Goal: Task Accomplishment & Management: Use online tool/utility

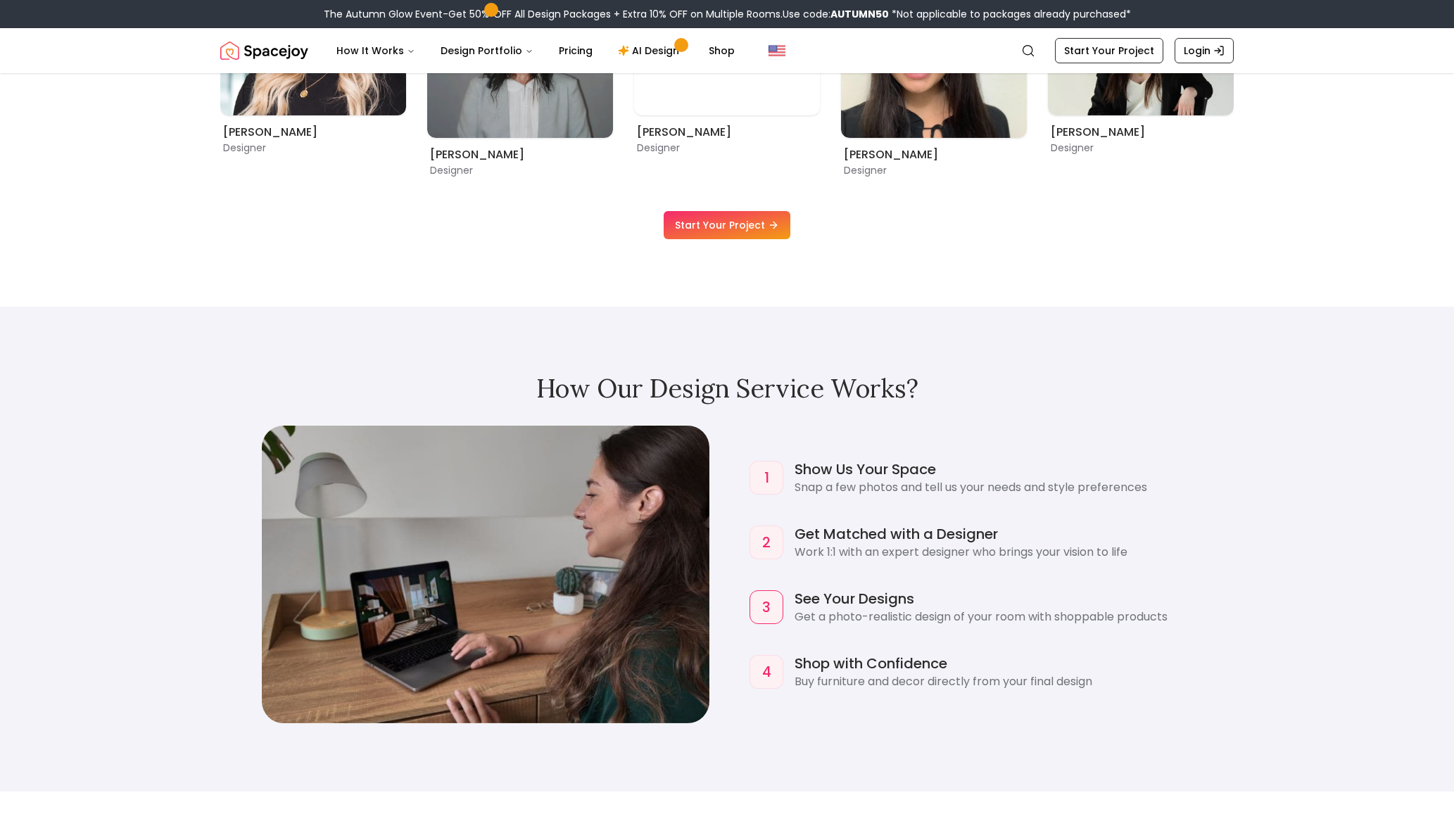
scroll to position [1267, 0]
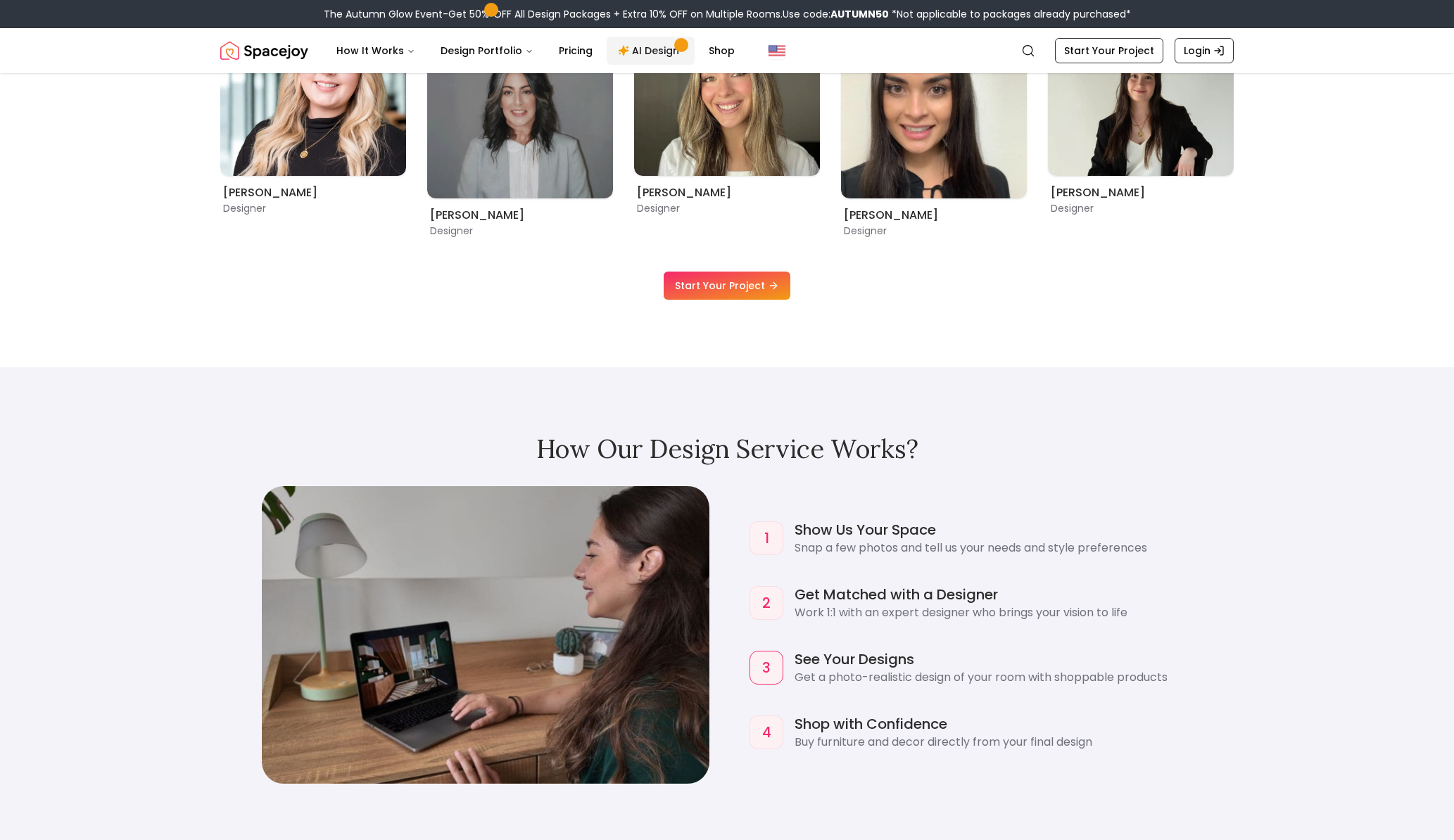
click at [645, 51] on link "AI Design" at bounding box center [650, 50] width 88 height 28
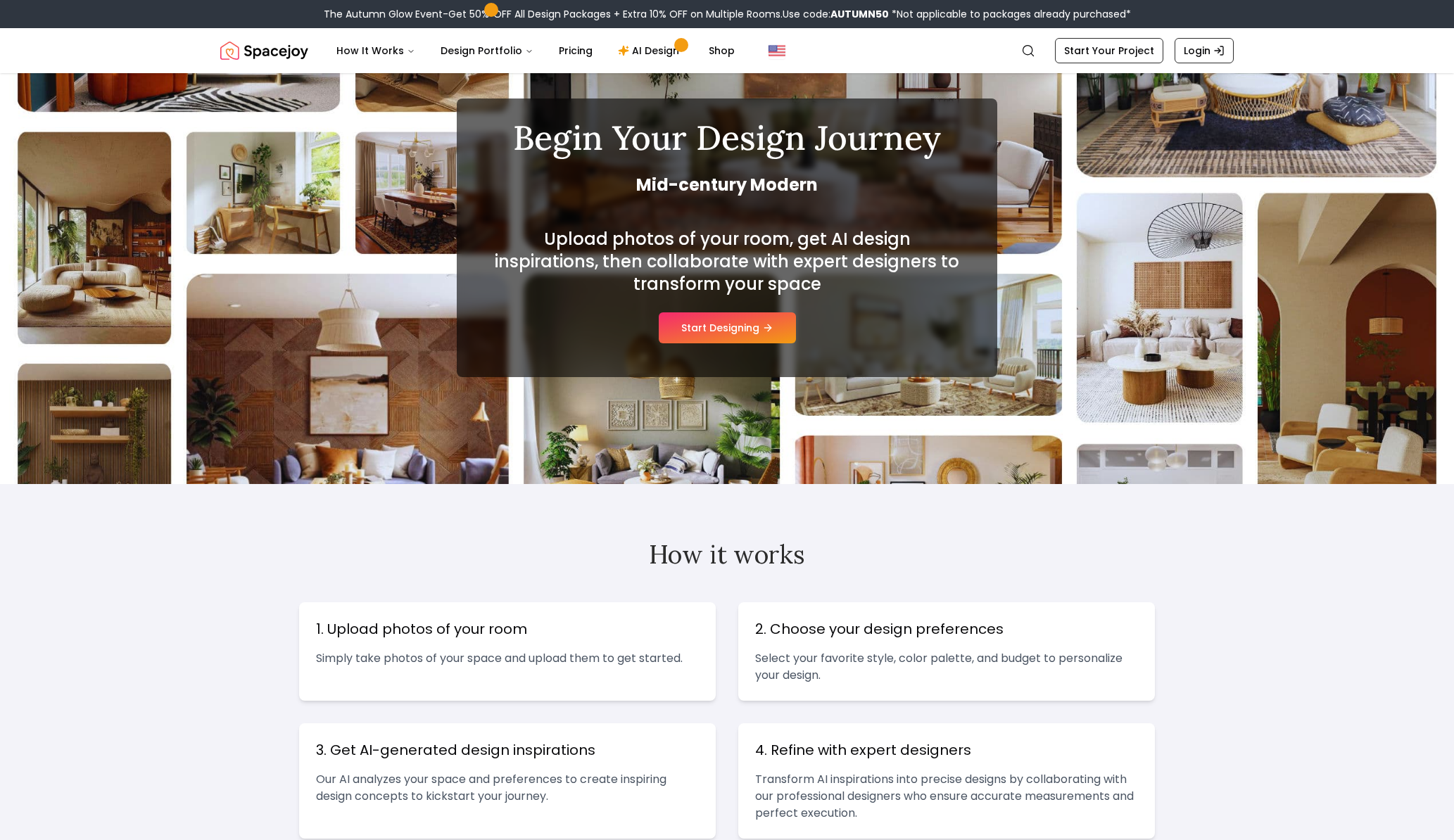
scroll to position [211, 0]
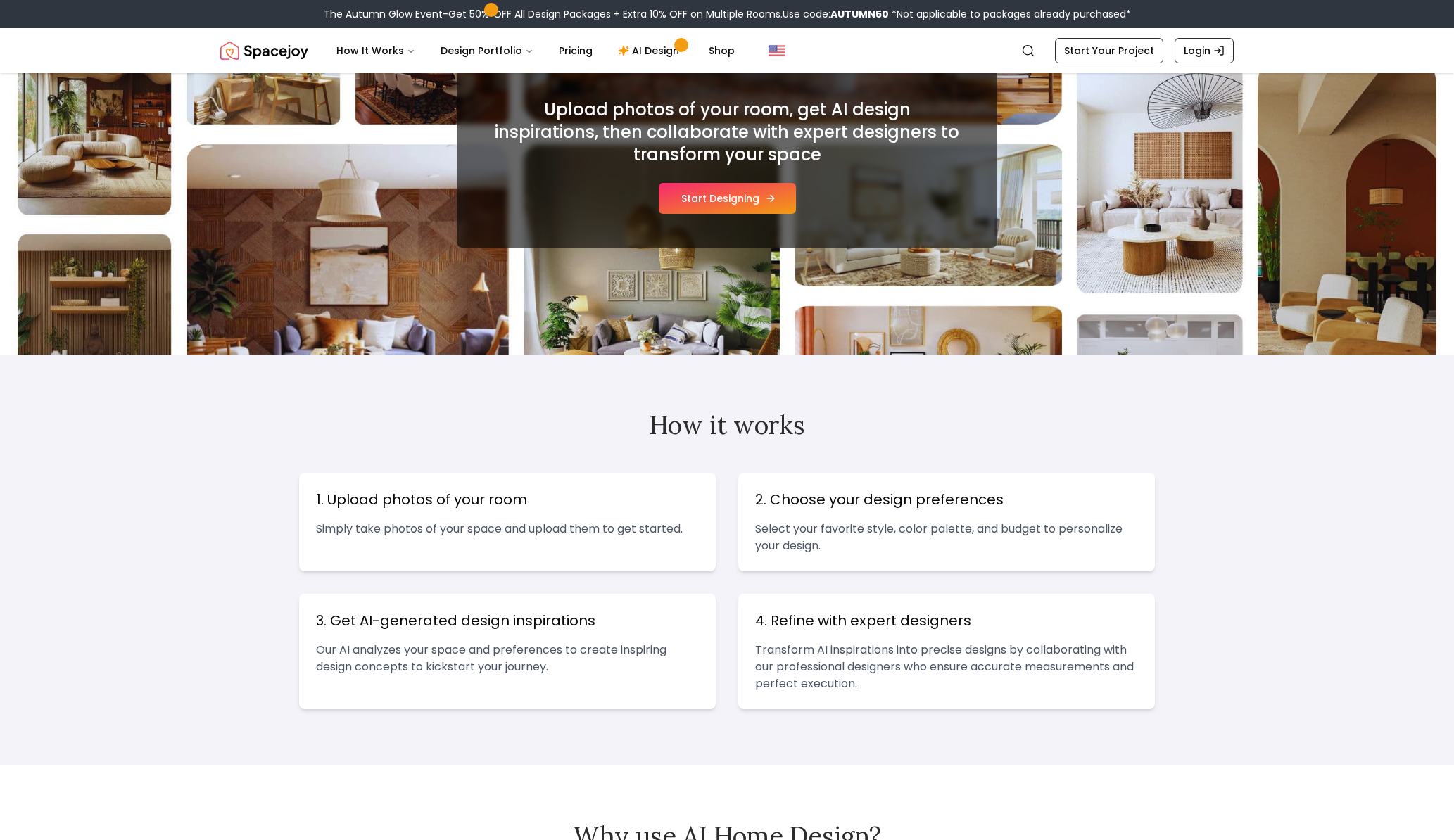
click at [691, 195] on button "Start Designing" at bounding box center [727, 198] width 137 height 31
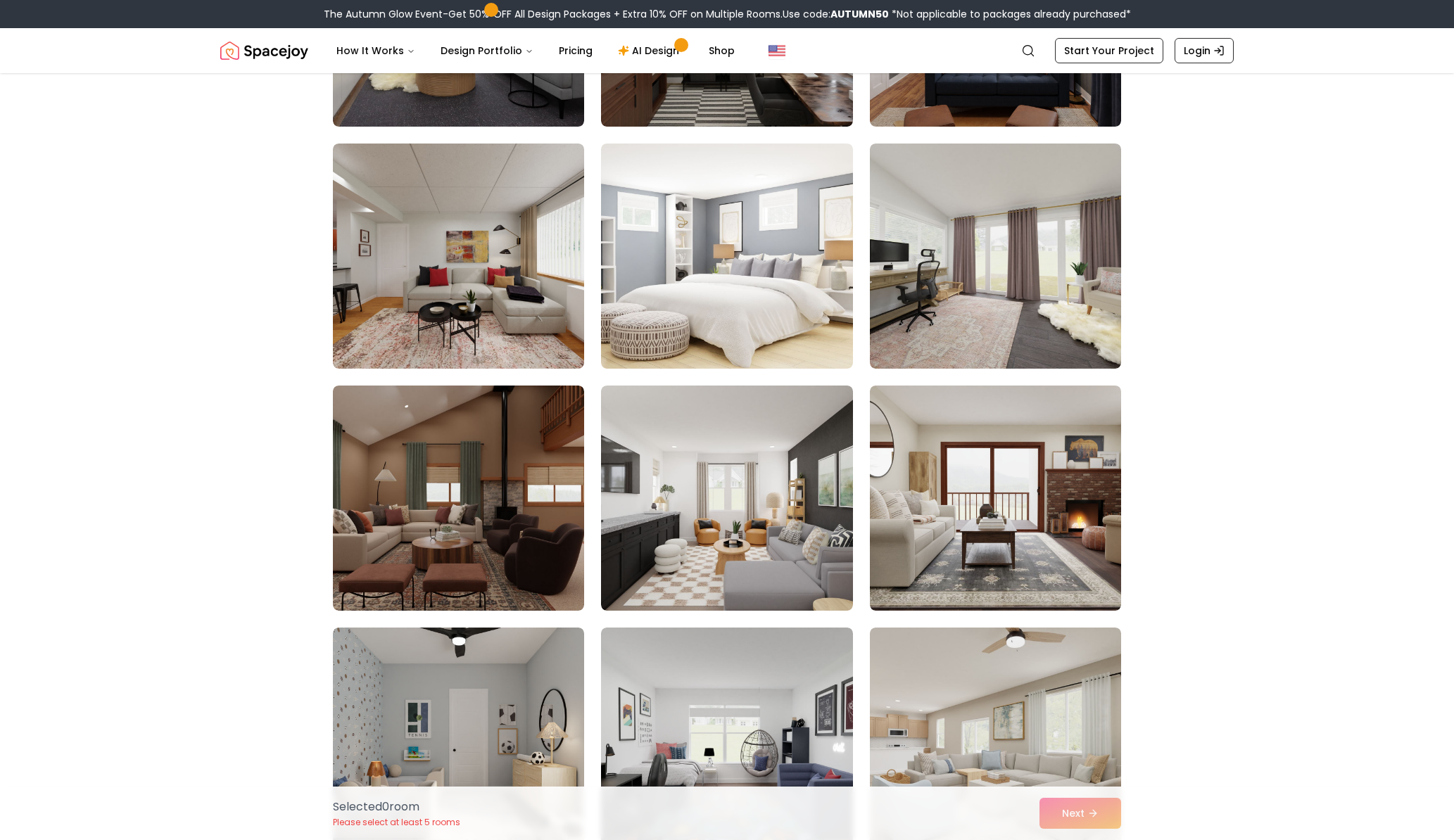
scroll to position [1407, 0]
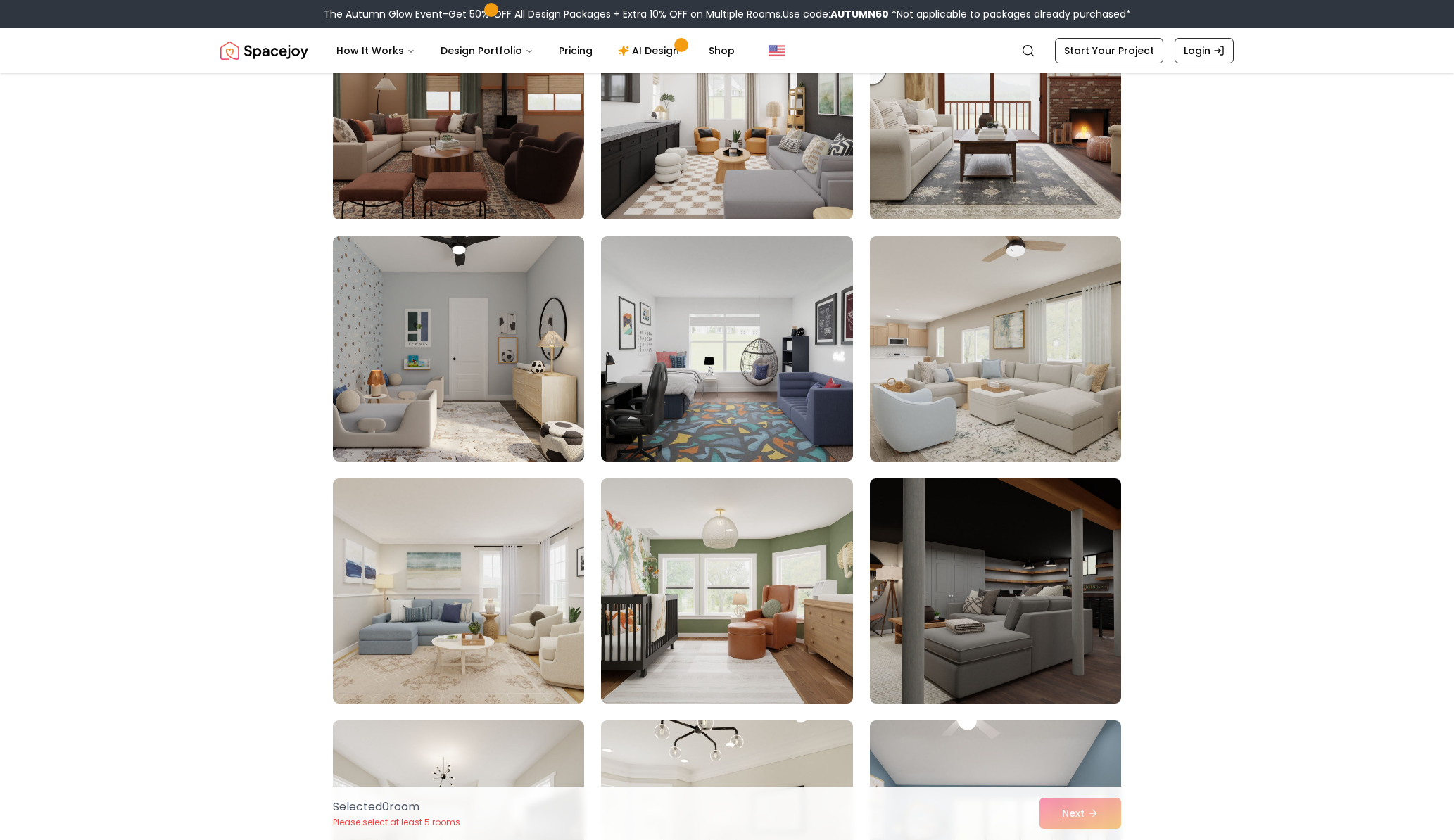
click at [999, 167] on img at bounding box center [995, 107] width 264 height 236
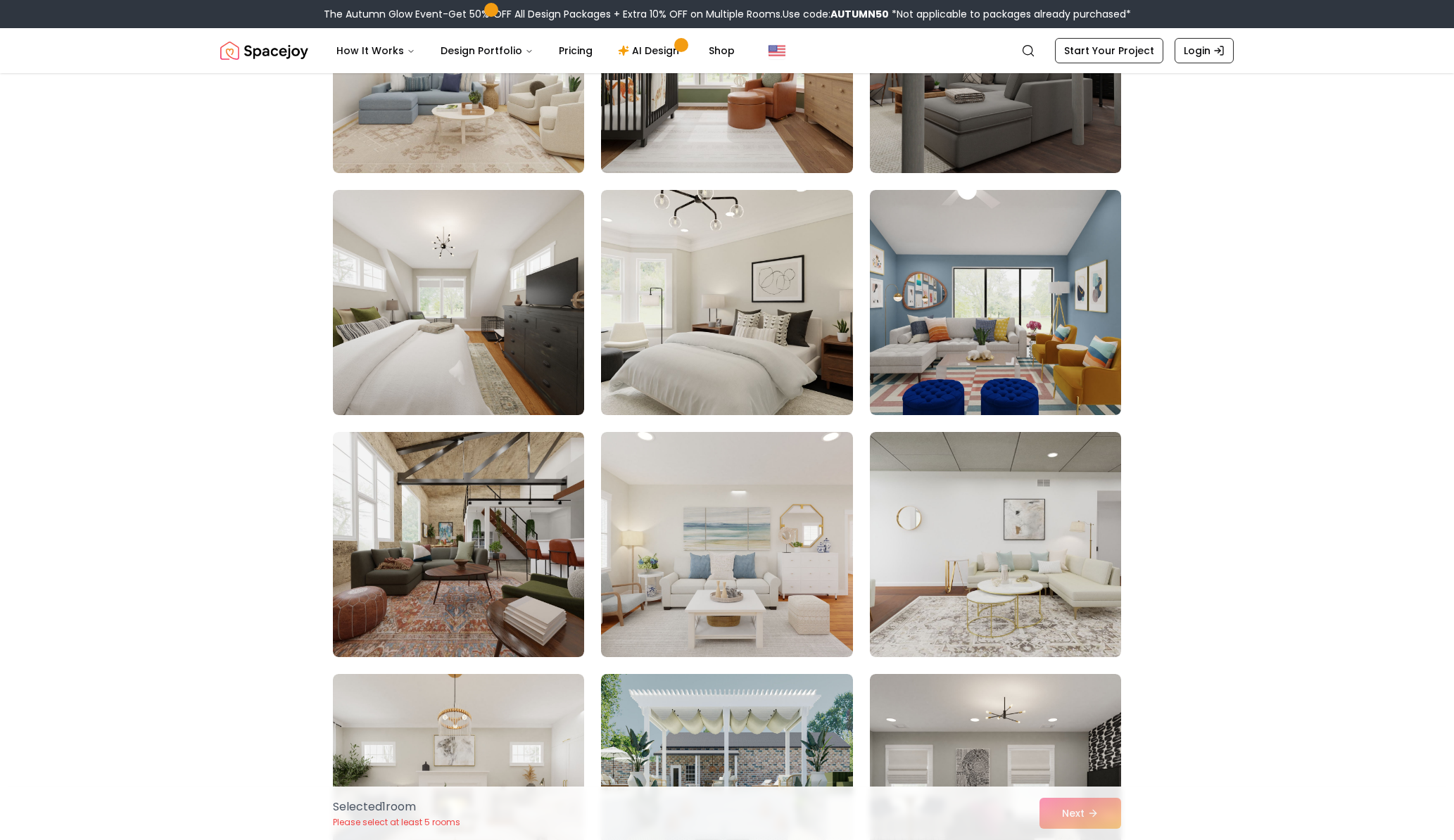
scroll to position [2181, 0]
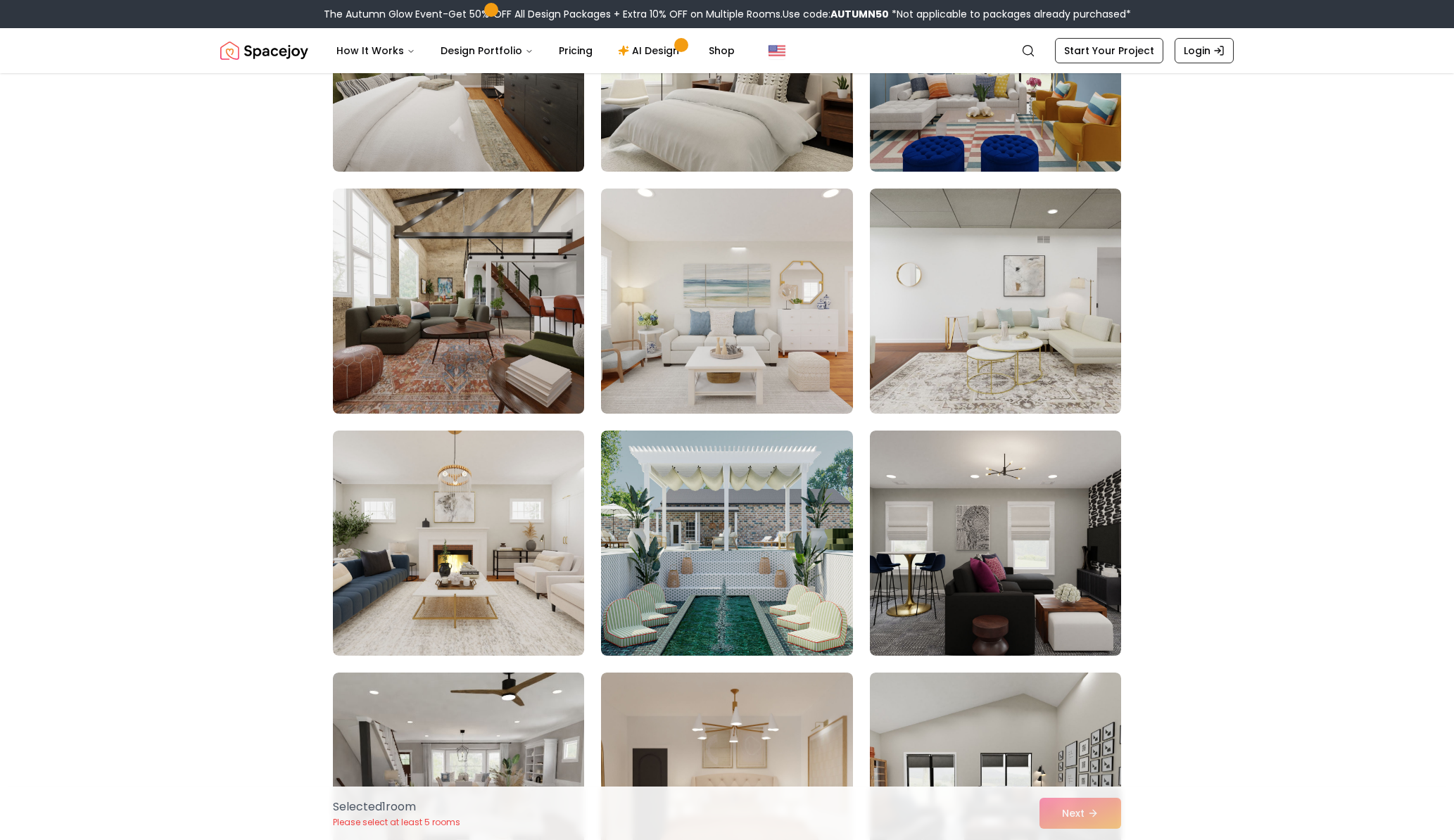
click at [494, 294] on img at bounding box center [458, 300] width 264 height 236
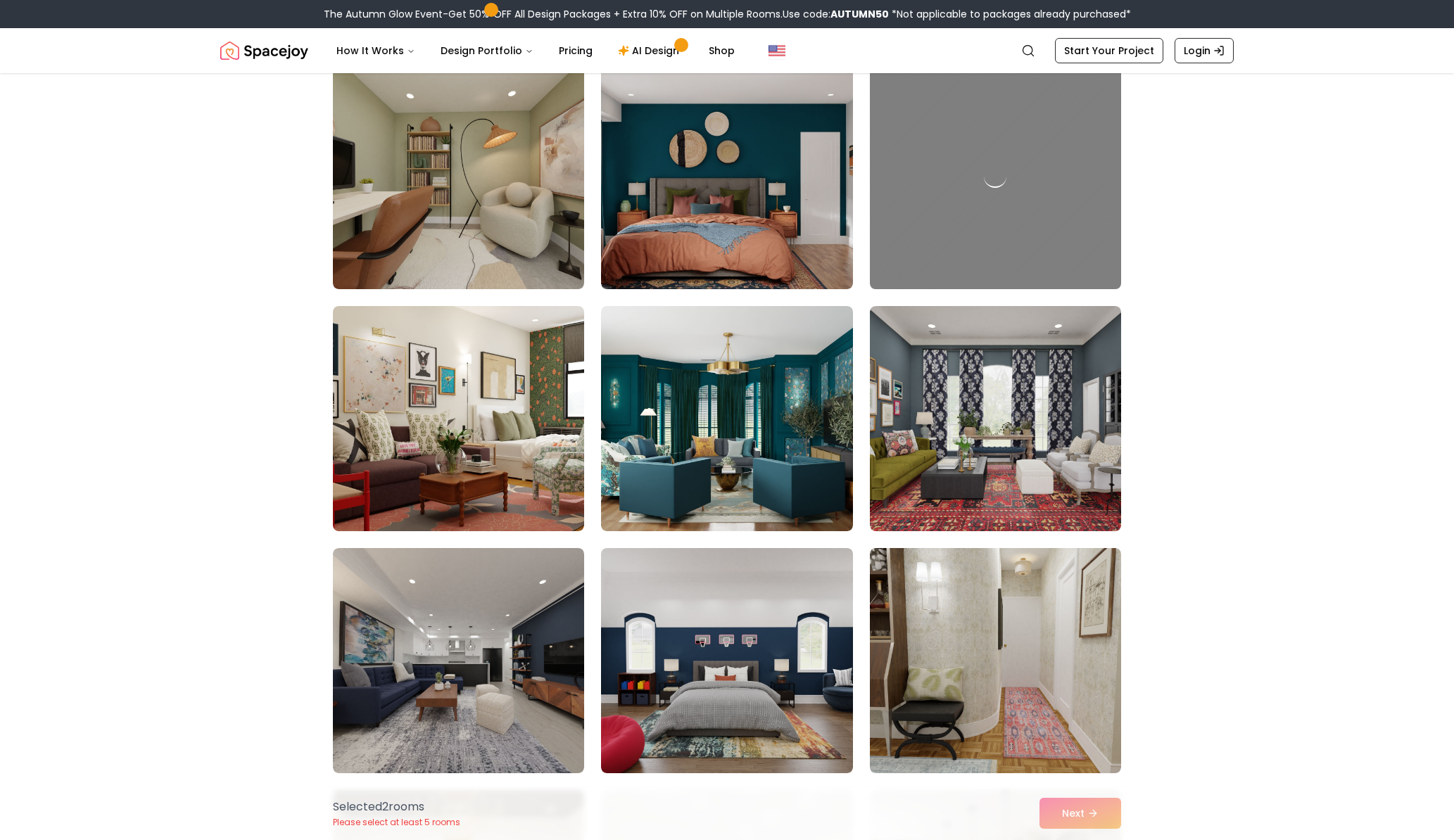
scroll to position [5705, 0]
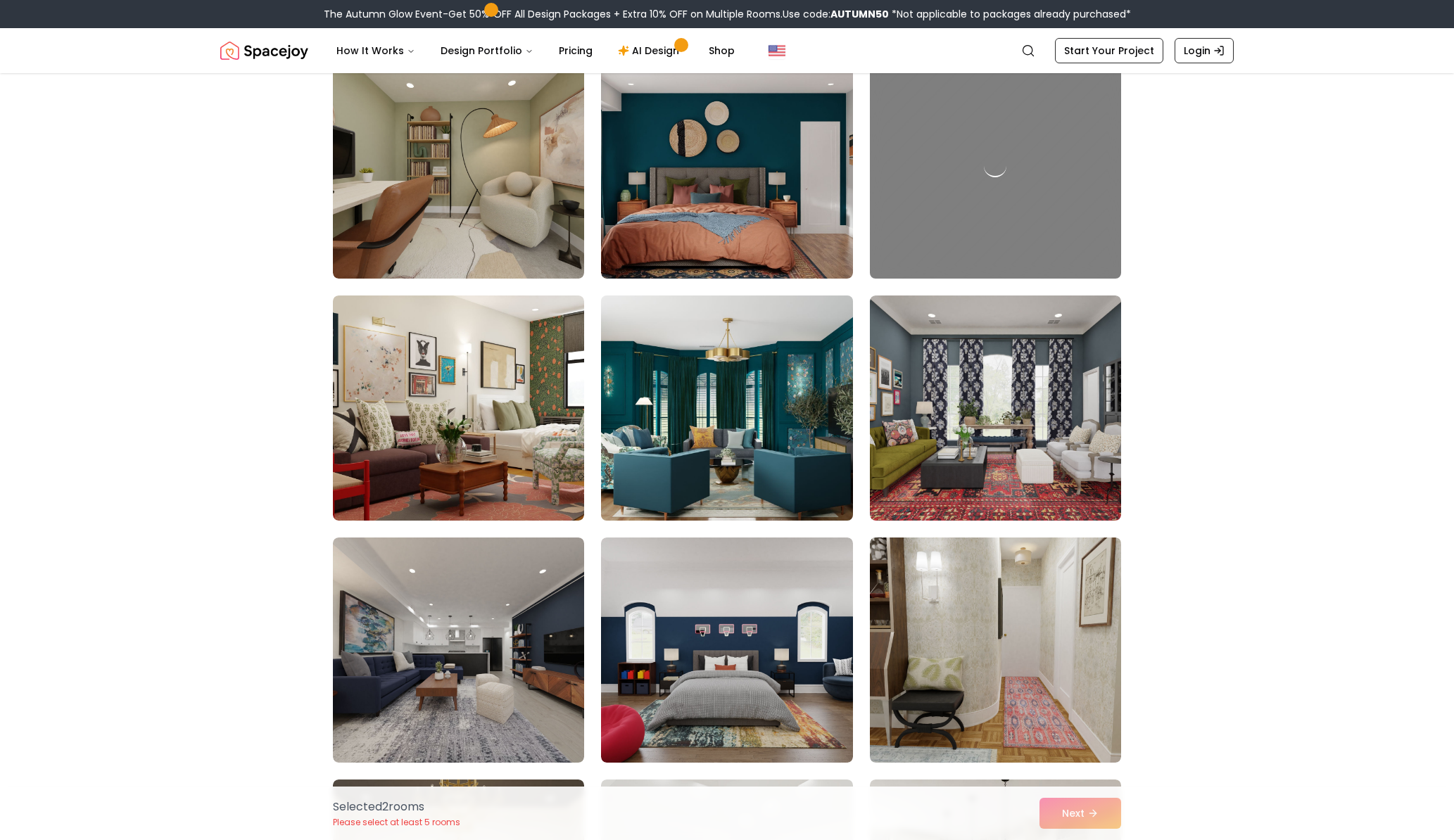
click at [751, 407] on img at bounding box center [726, 408] width 264 height 236
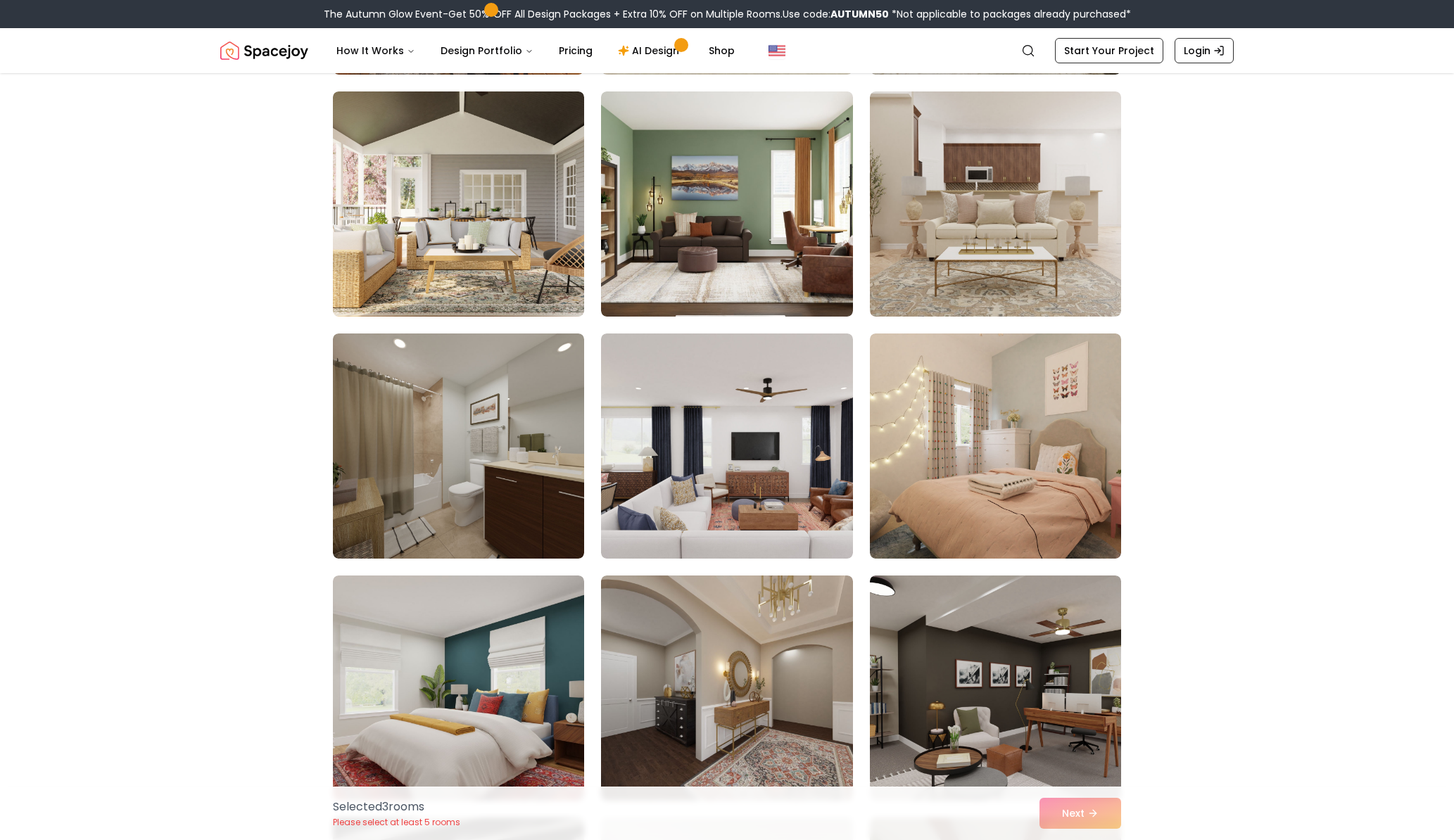
scroll to position [7182, 0]
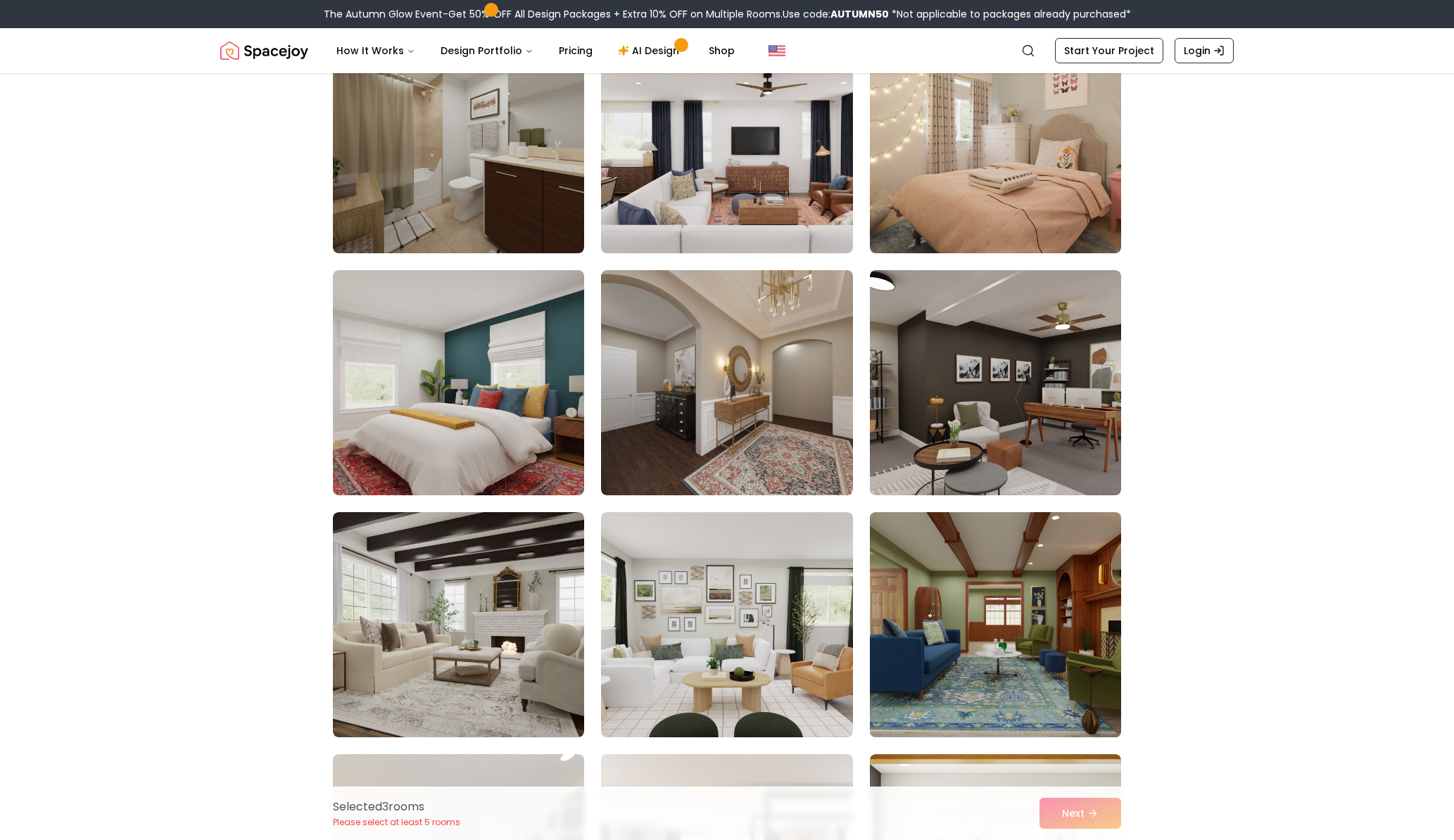
click at [1006, 630] on img at bounding box center [995, 625] width 264 height 236
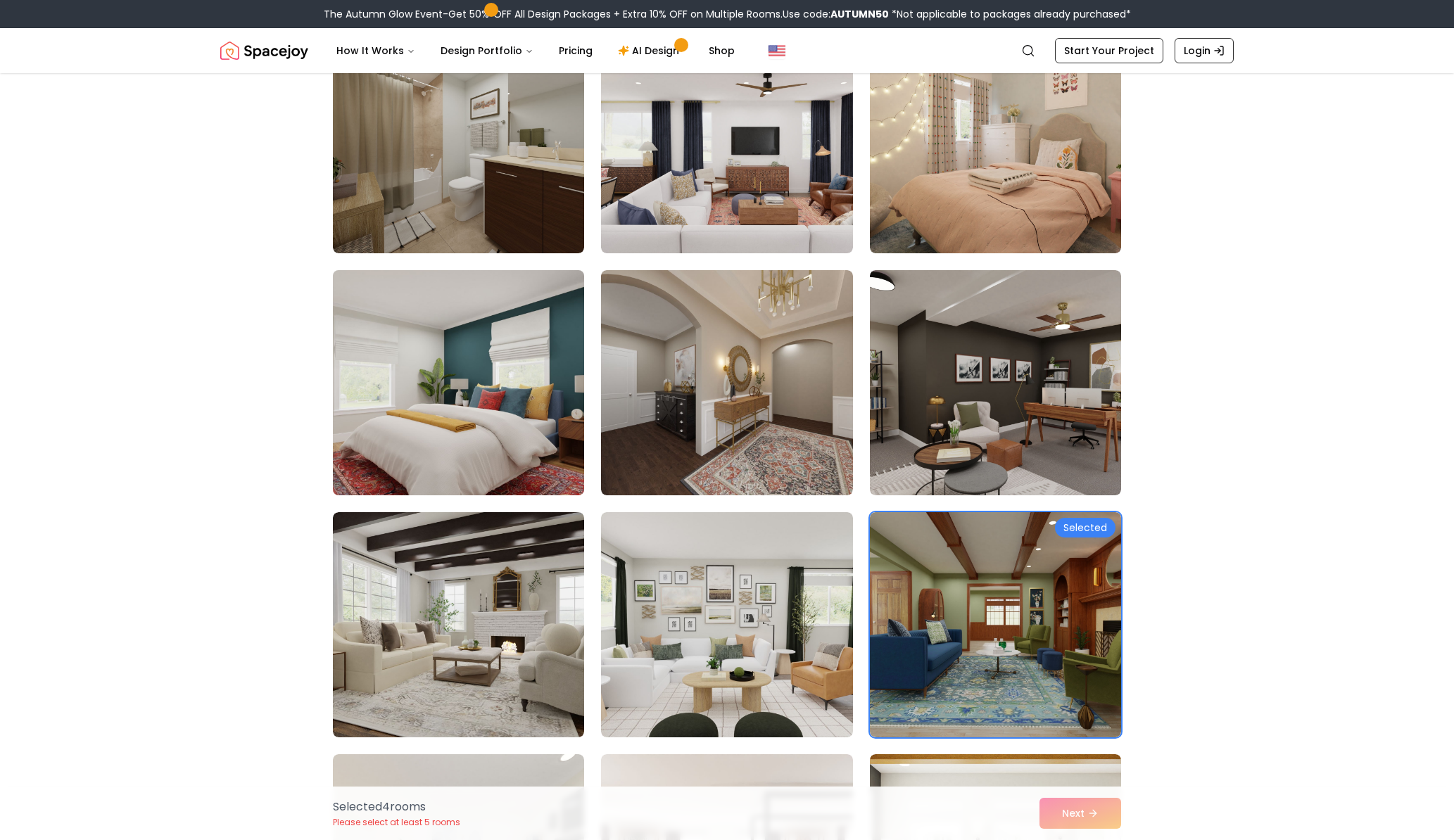
scroll to position [7604, 0]
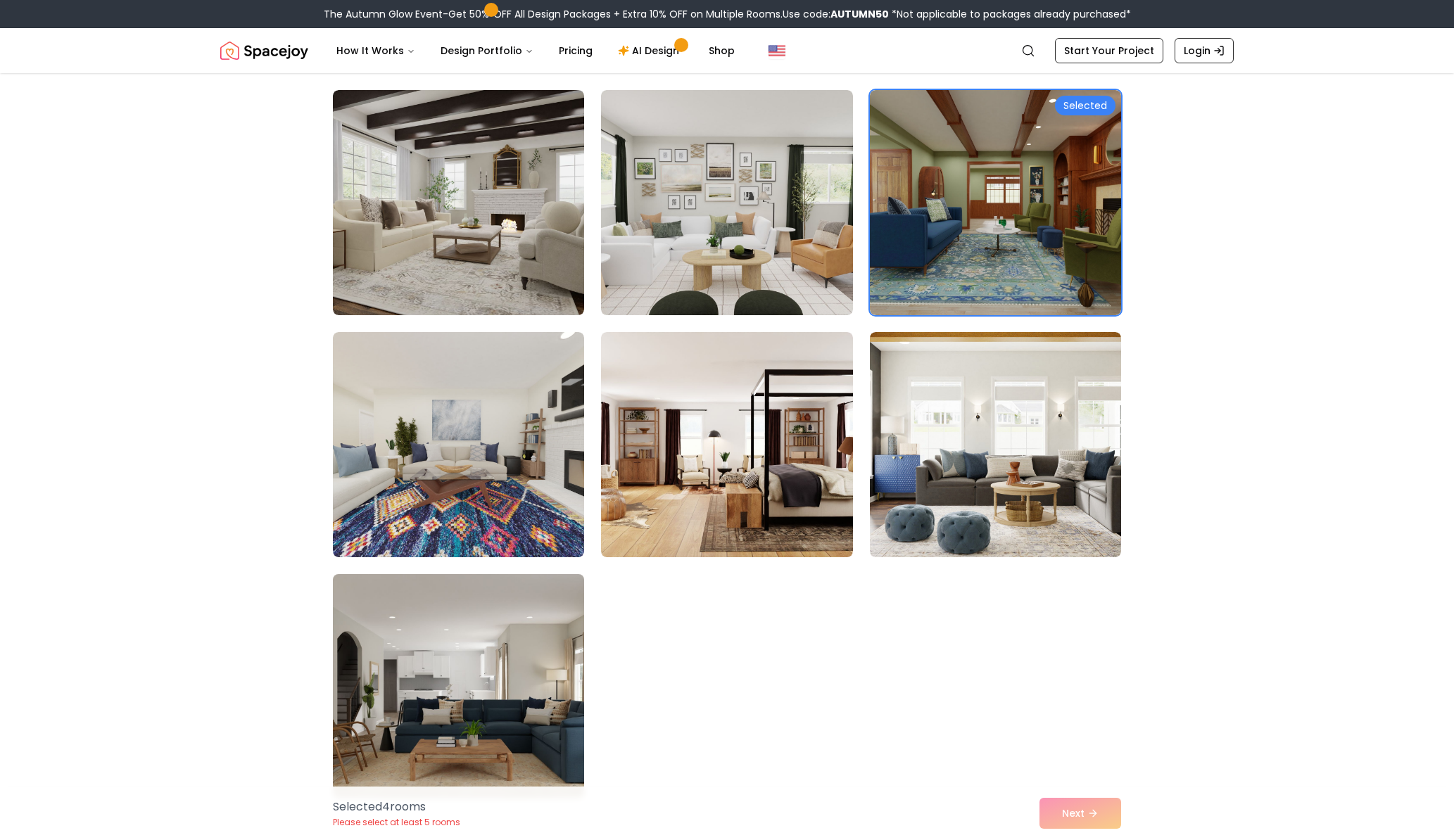
click at [498, 681] on img at bounding box center [458, 686] width 264 height 236
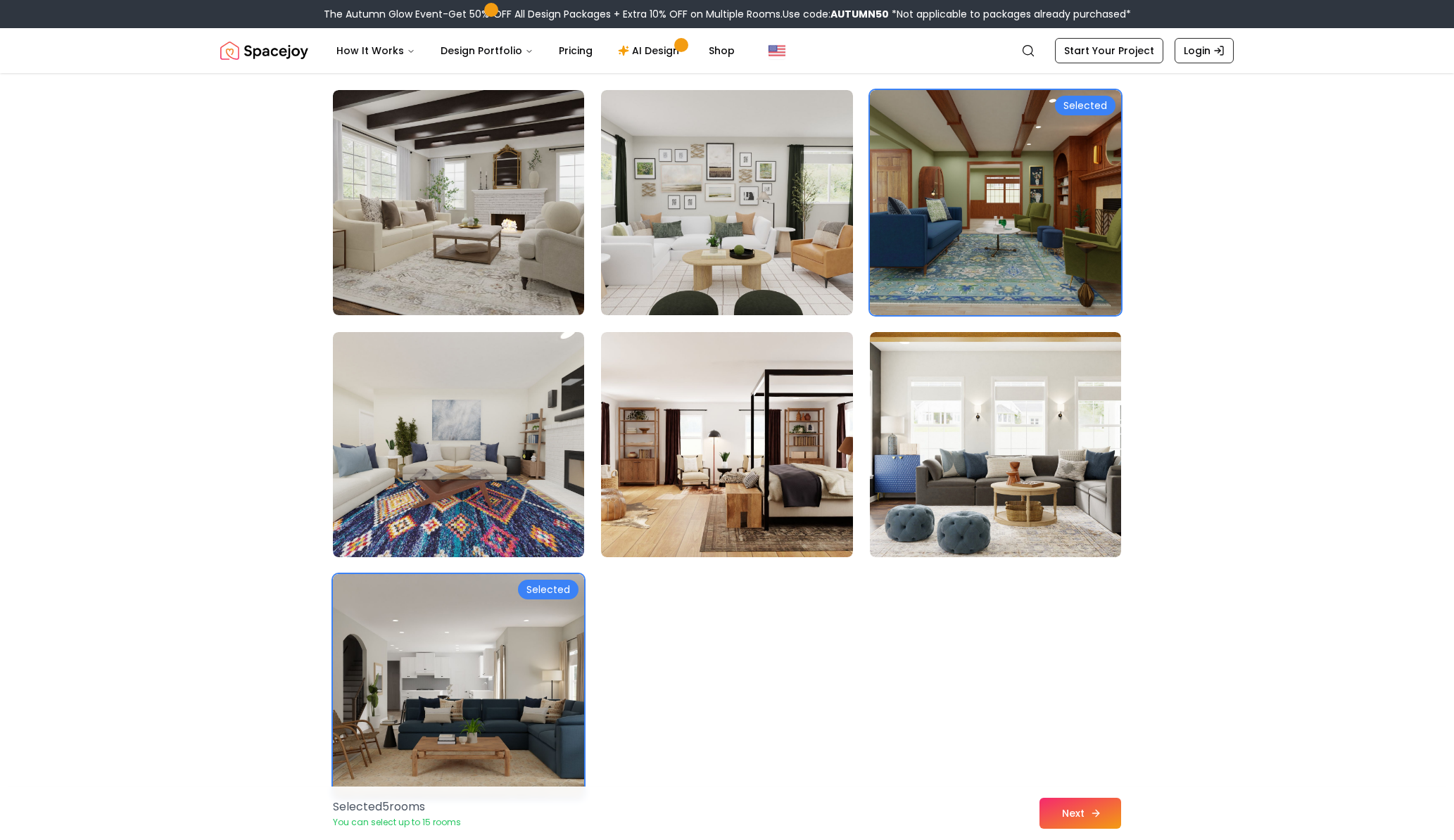
click at [1074, 809] on button "Next" at bounding box center [1081, 813] width 82 height 31
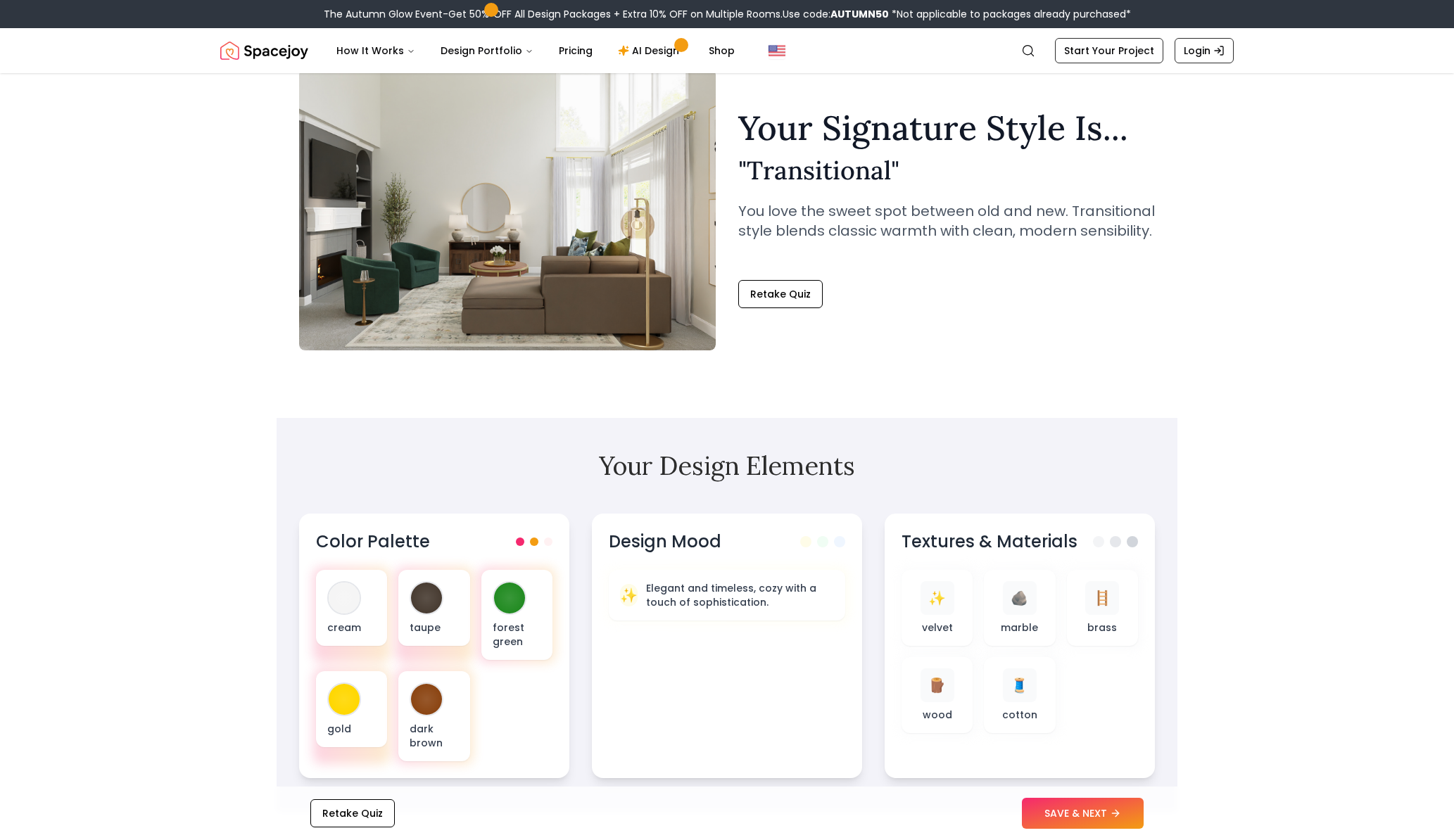
scroll to position [211, 0]
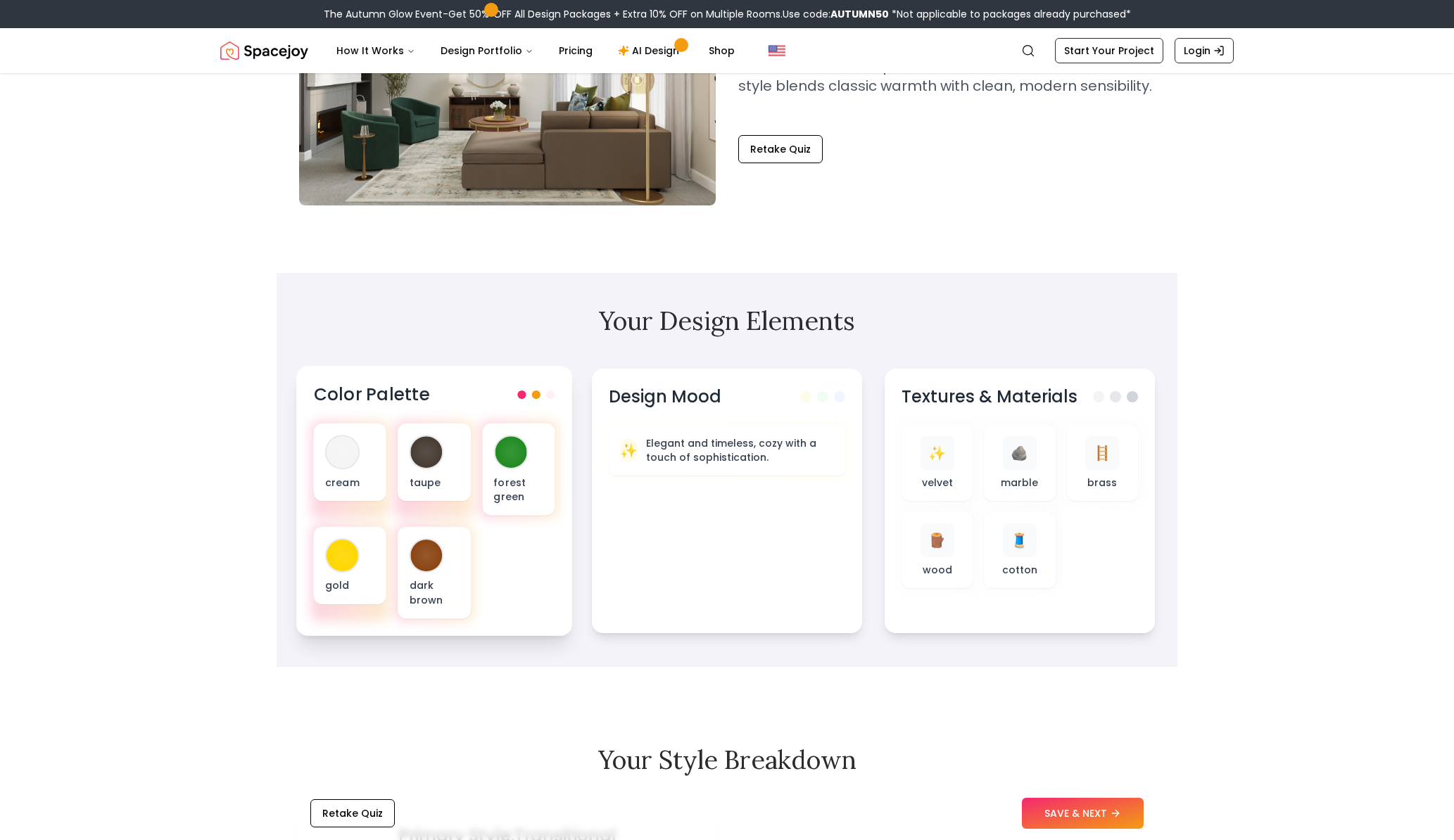
click at [539, 396] on span at bounding box center [536, 395] width 9 height 9
click at [549, 396] on span at bounding box center [550, 395] width 9 height 9
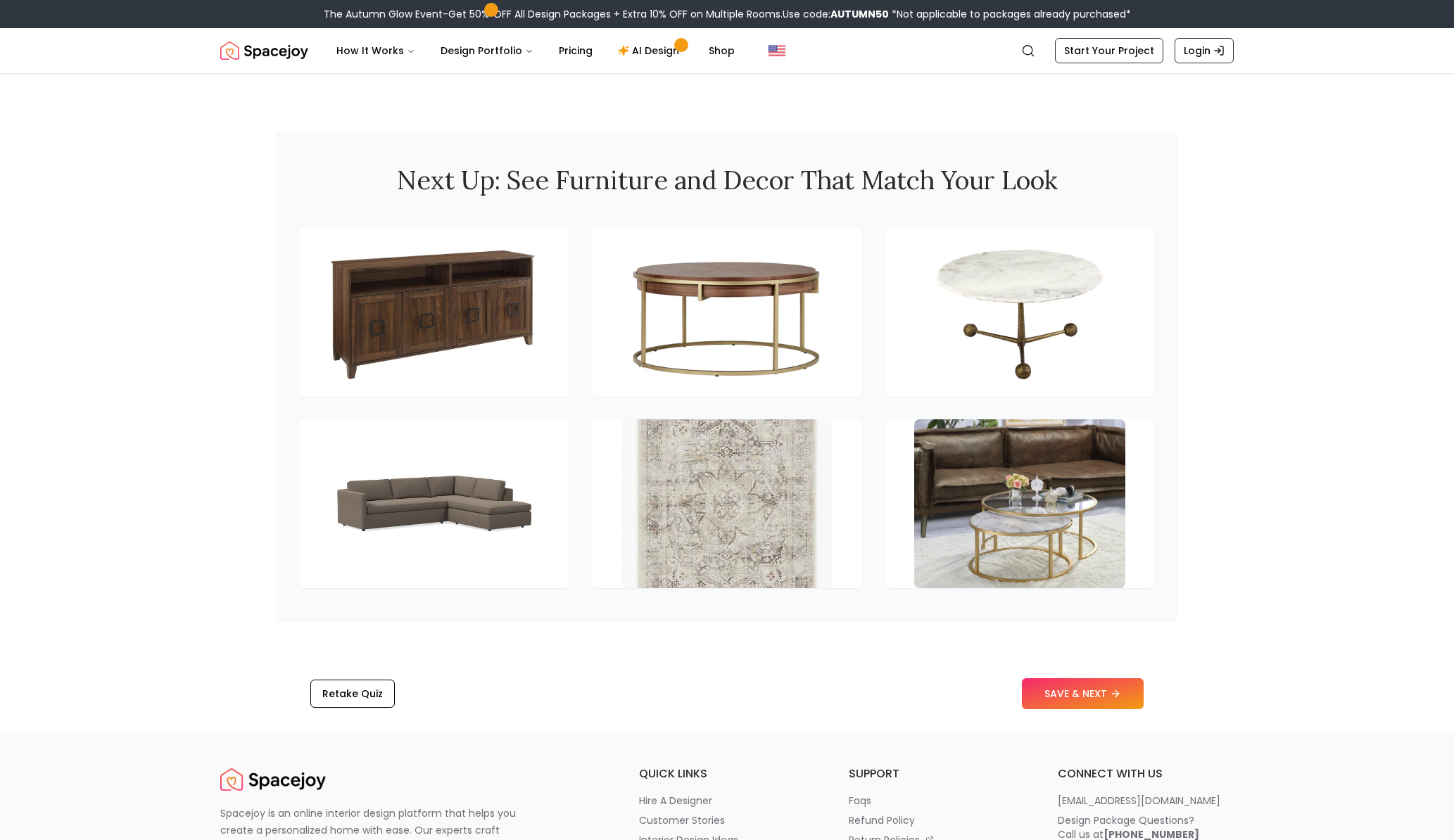
scroll to position [1970, 0]
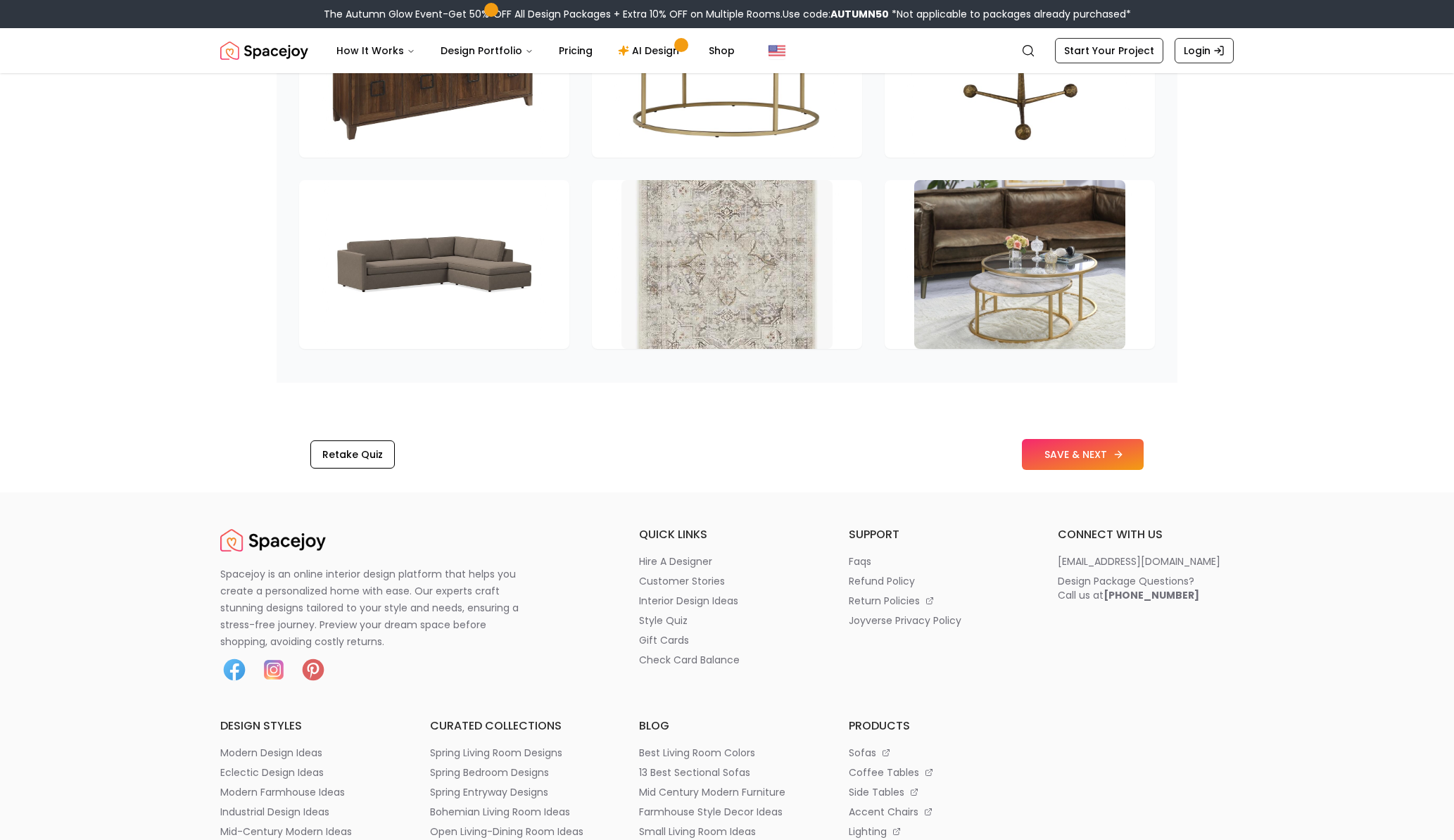
click at [1053, 446] on button "SAVE & NEXT" at bounding box center [1083, 454] width 122 height 31
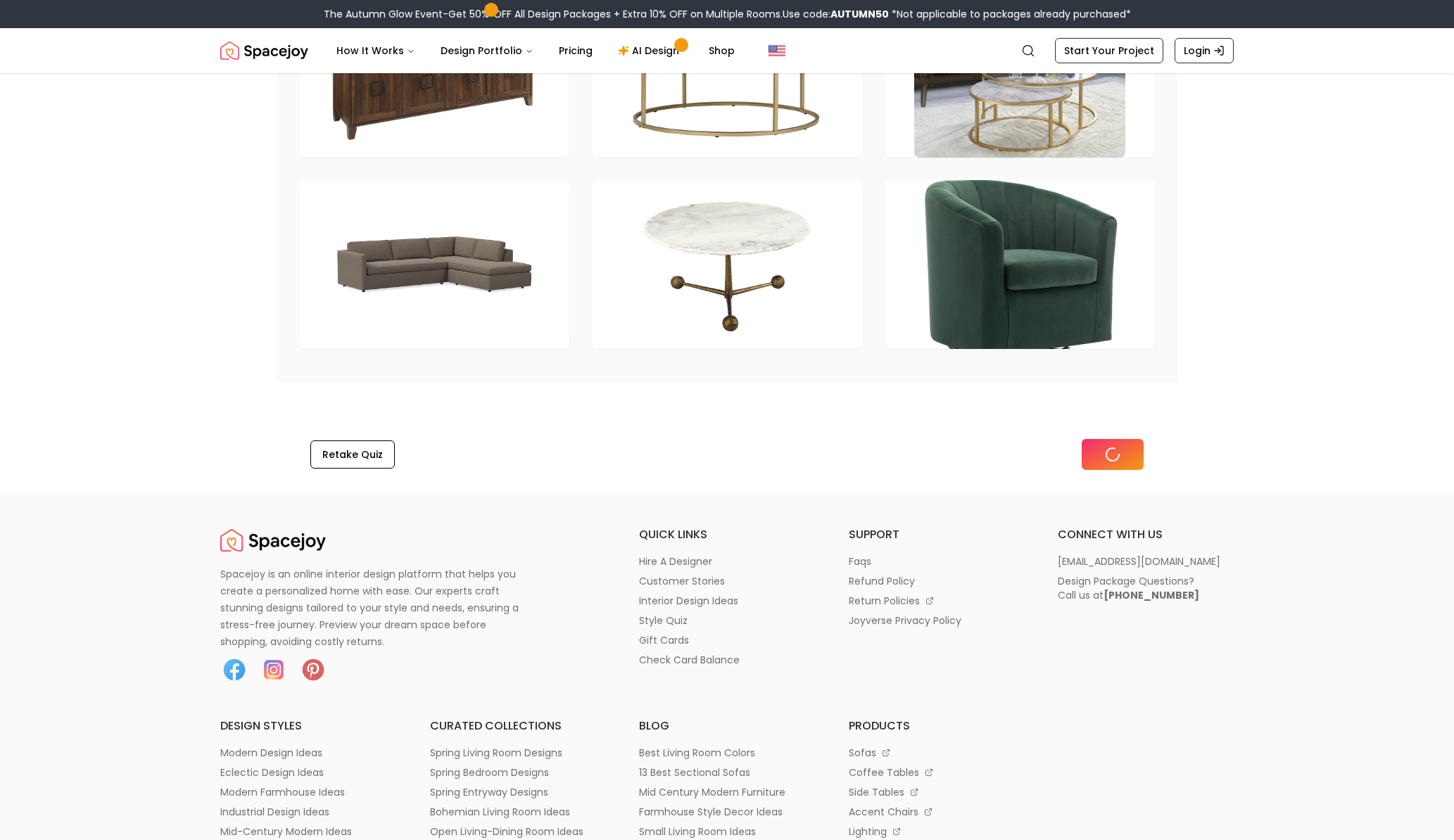
scroll to position [1778, 0]
